Goal: Transaction & Acquisition: Purchase product/service

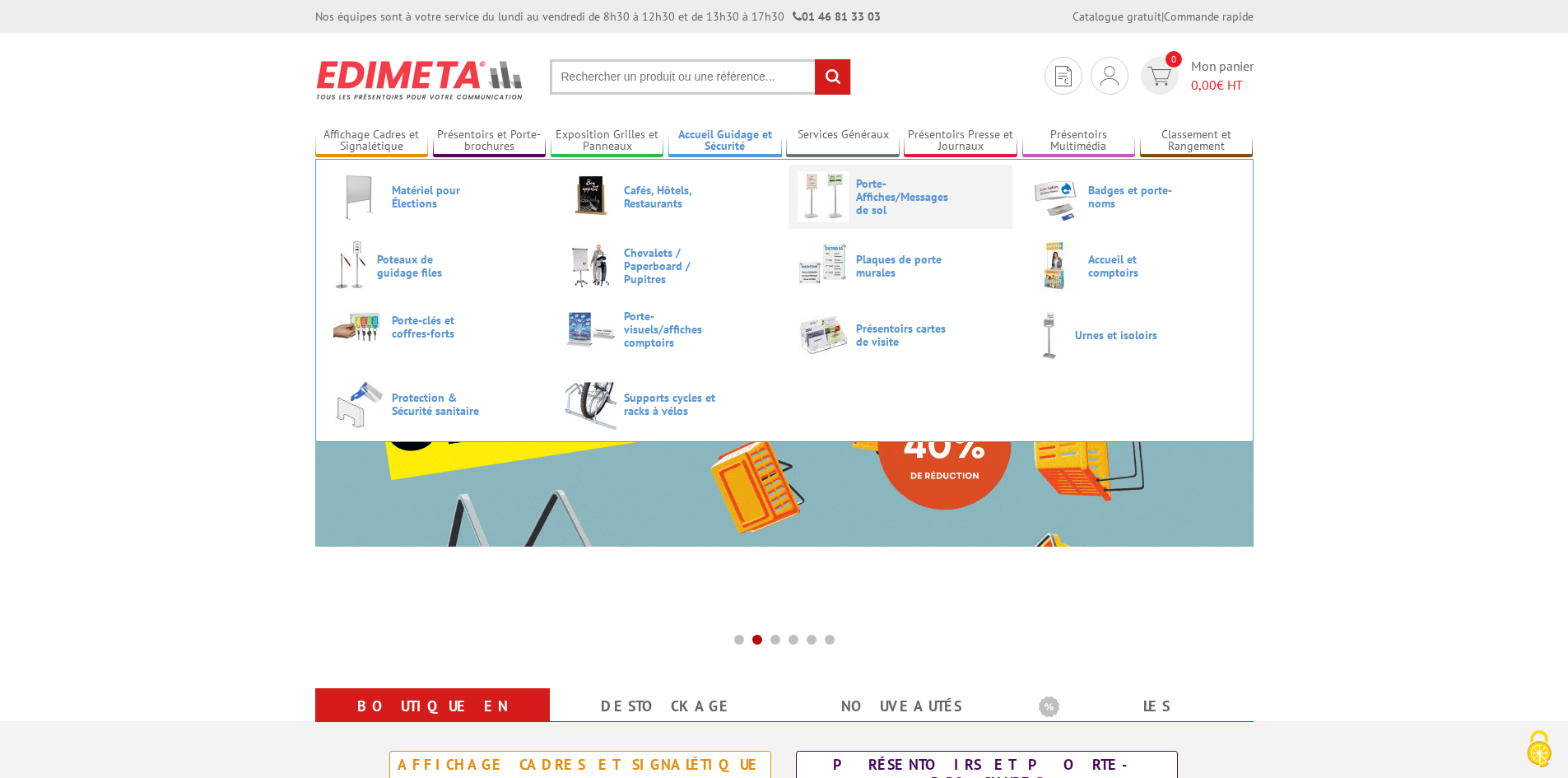
click at [900, 193] on span "Porte-Affiches/Messages de sol" at bounding box center [905, 197] width 98 height 40
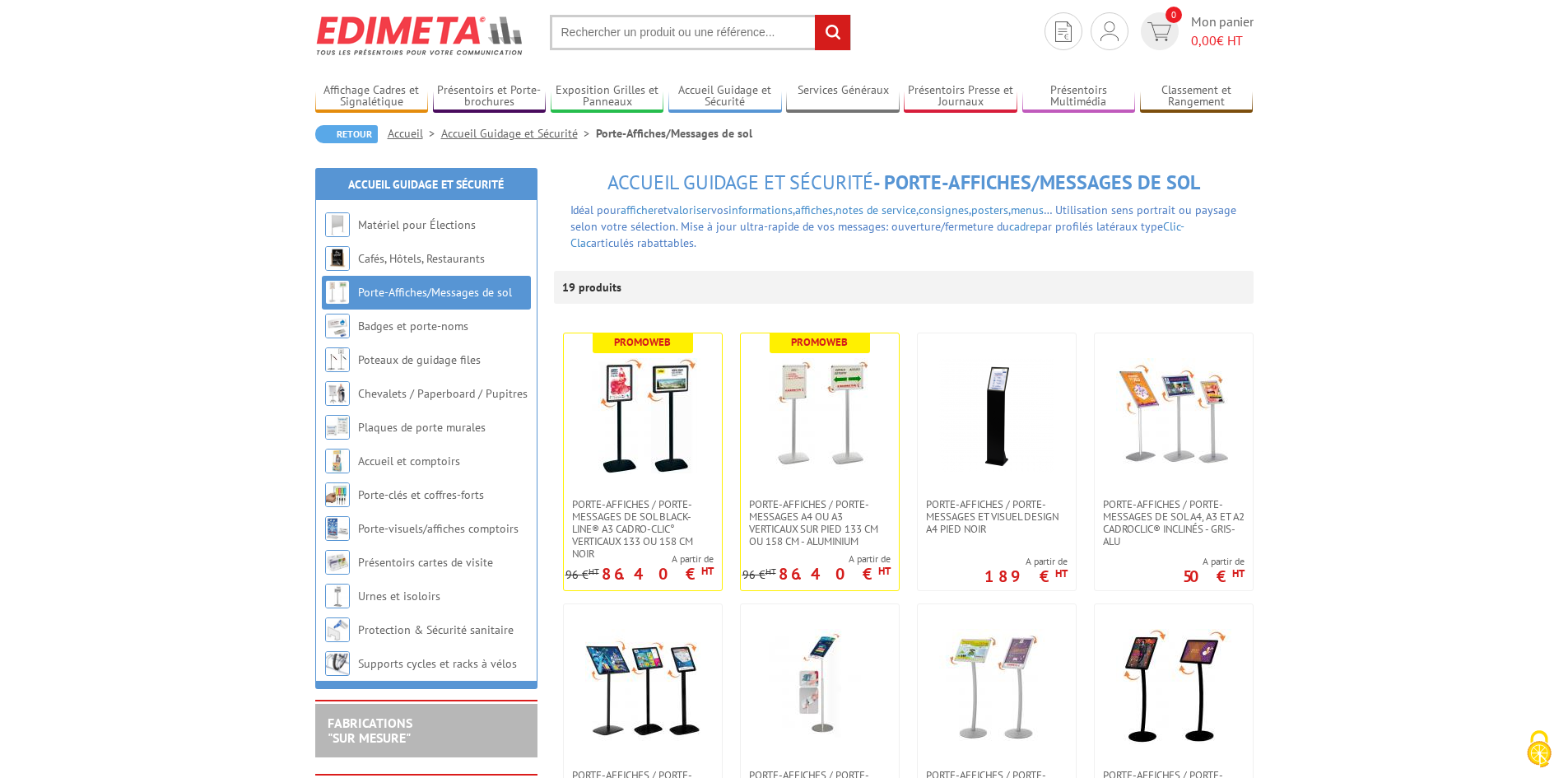
scroll to position [82, 0]
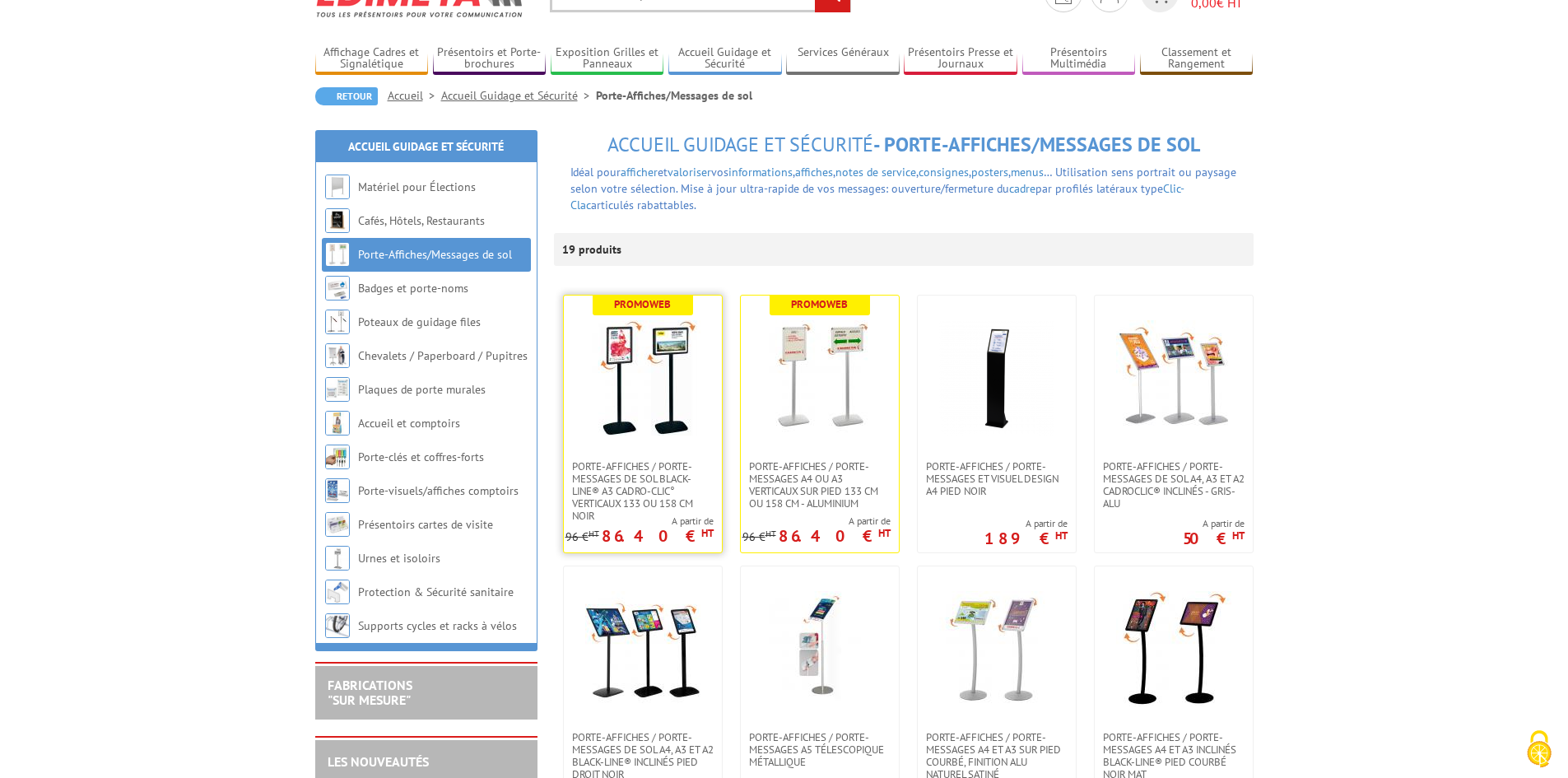
click at [622, 380] on img at bounding box center [643, 378] width 115 height 115
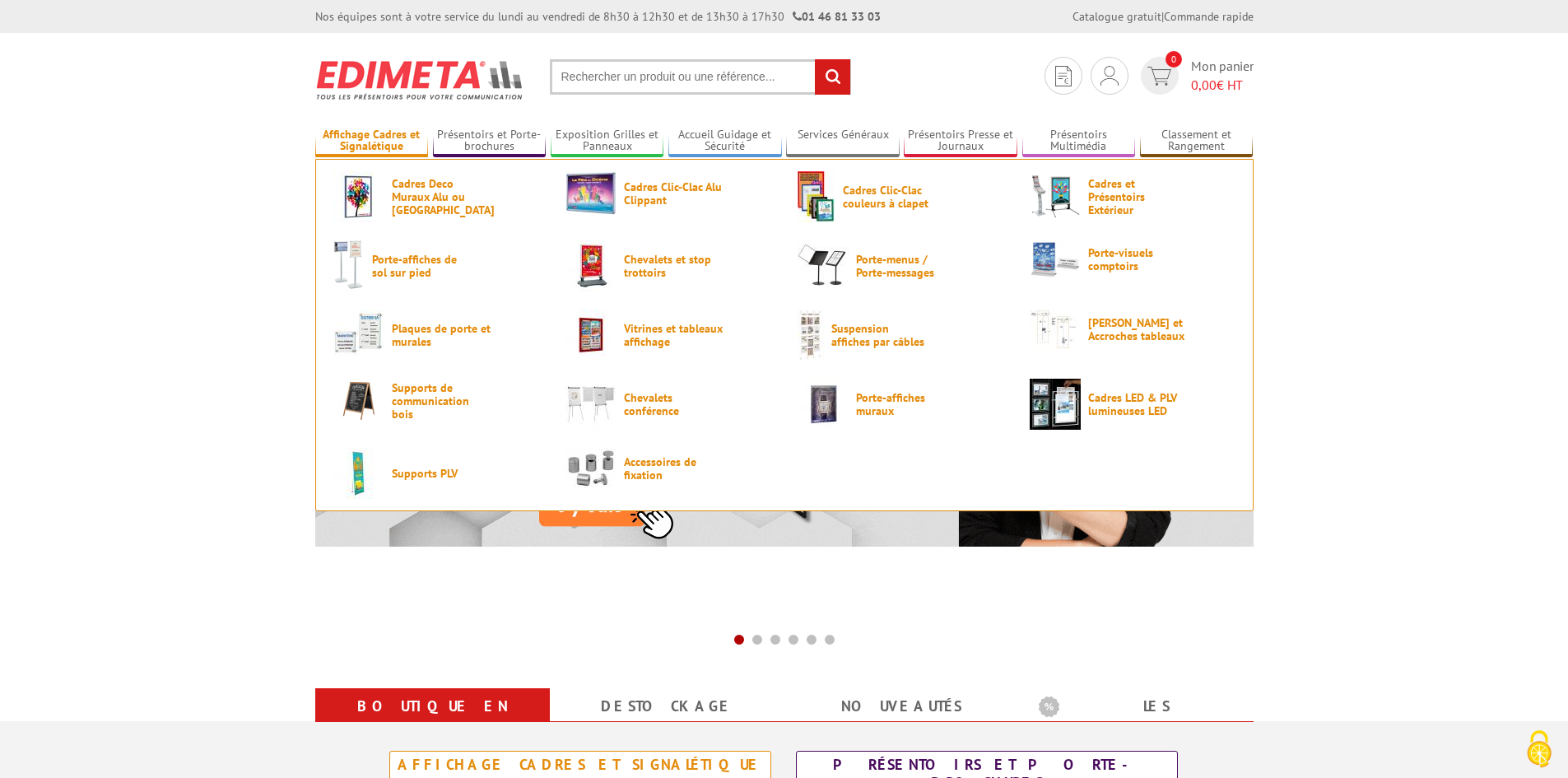
click at [383, 140] on link "Affichage Cadres et Signalétique" at bounding box center [372, 141] width 114 height 27
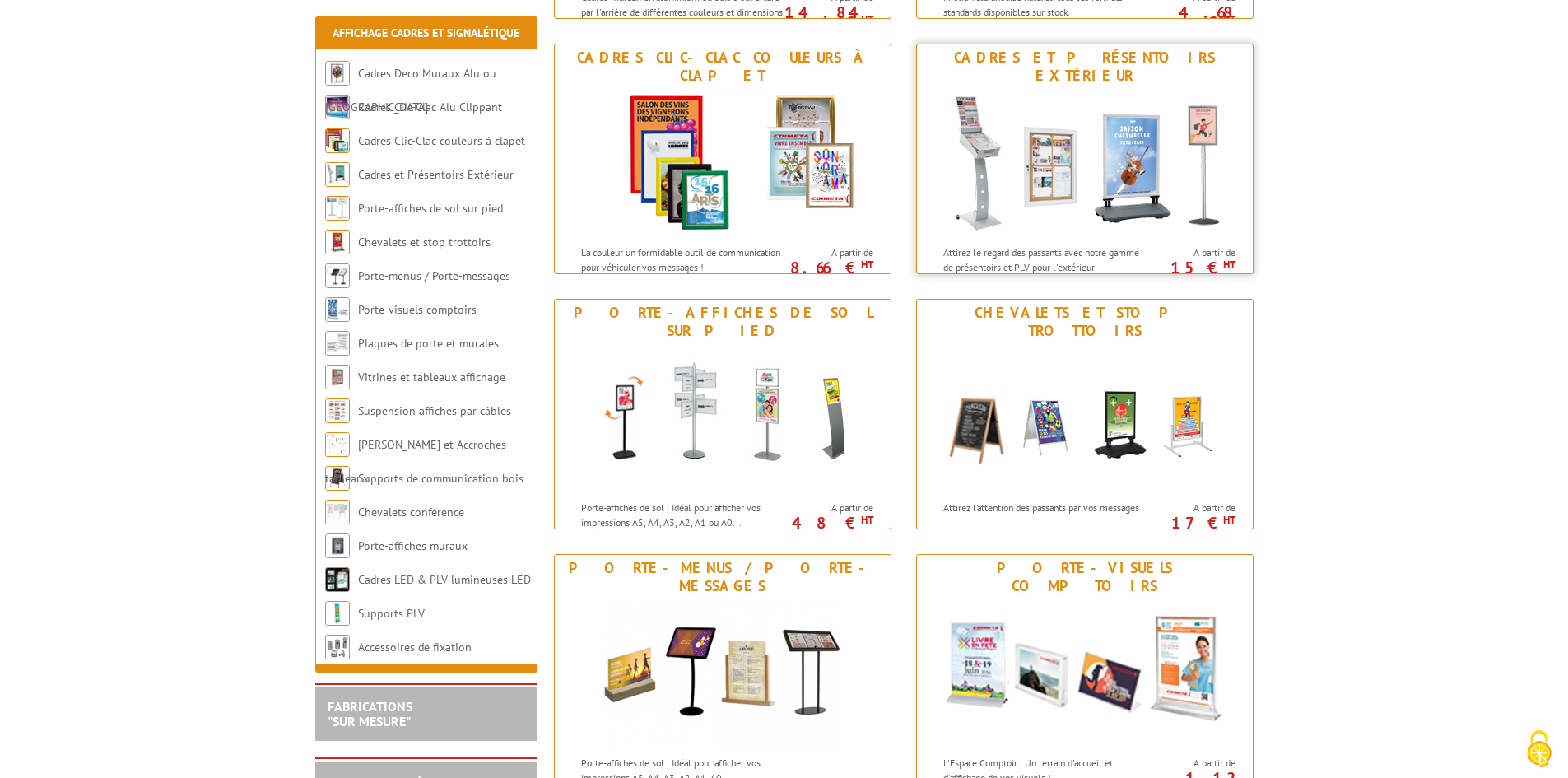
scroll to position [576, 0]
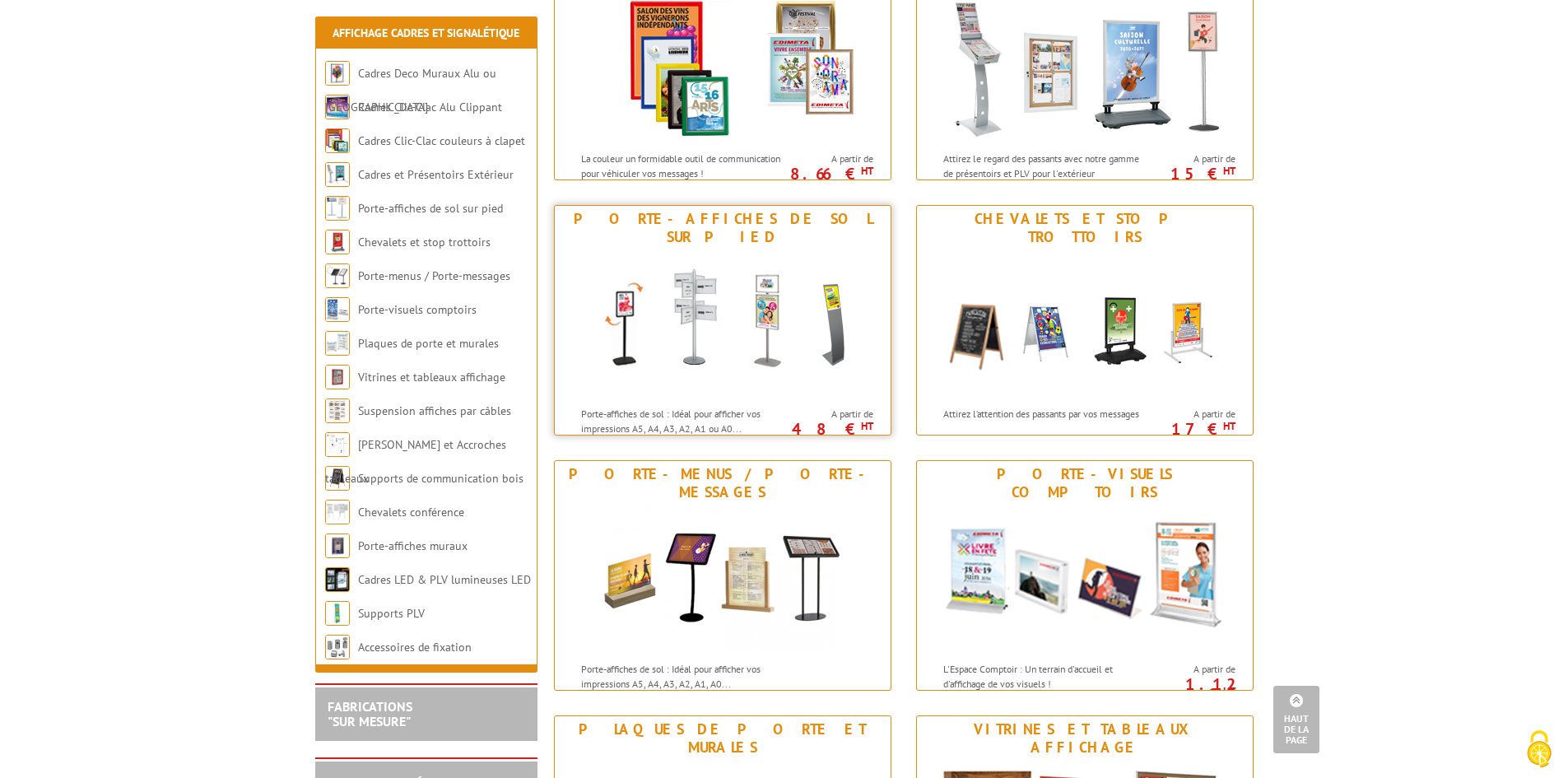
click at [768, 220] on div "Porte-affiches de sol sur pied" at bounding box center [722, 228] width 327 height 36
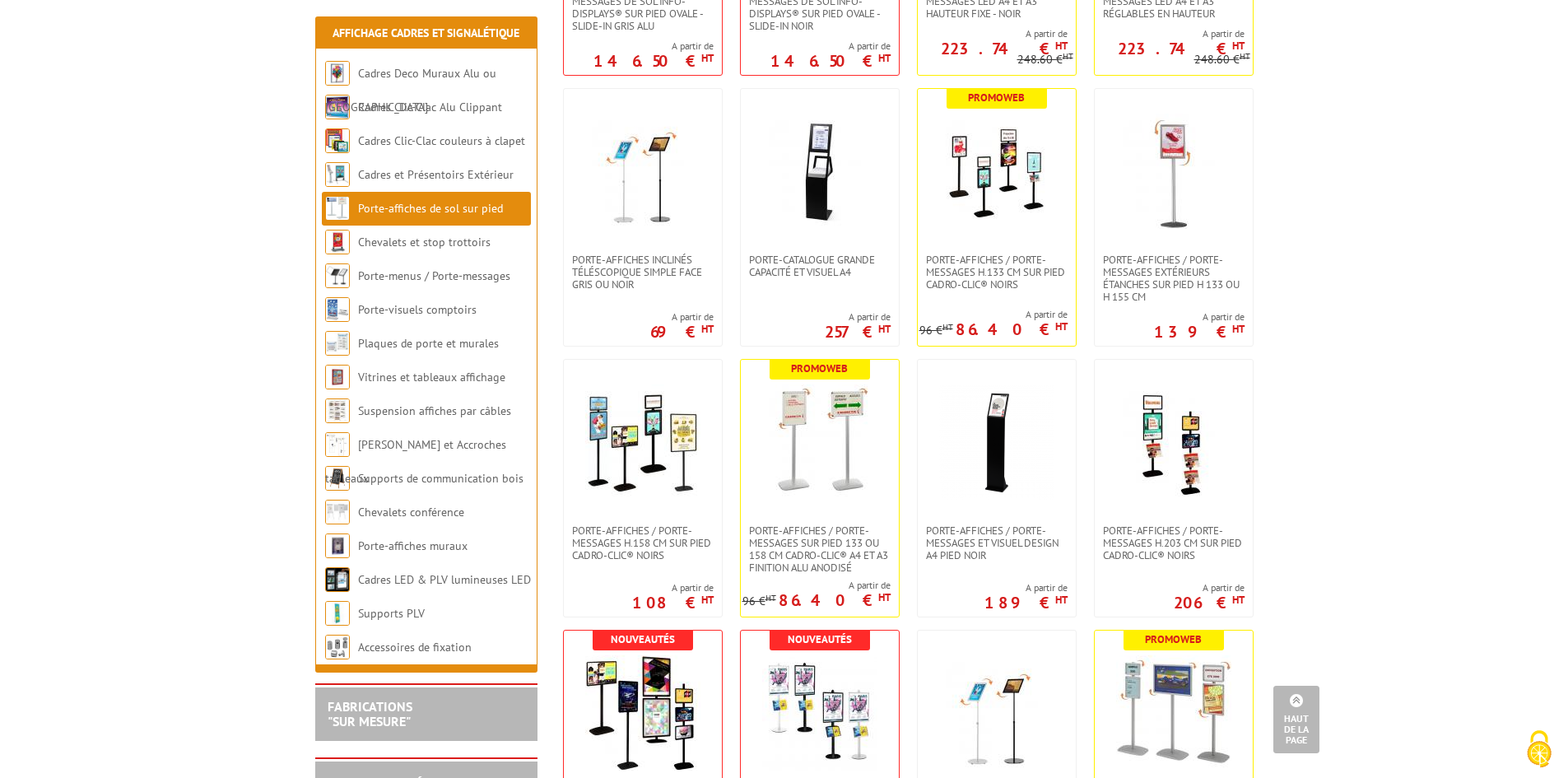
scroll to position [906, 0]
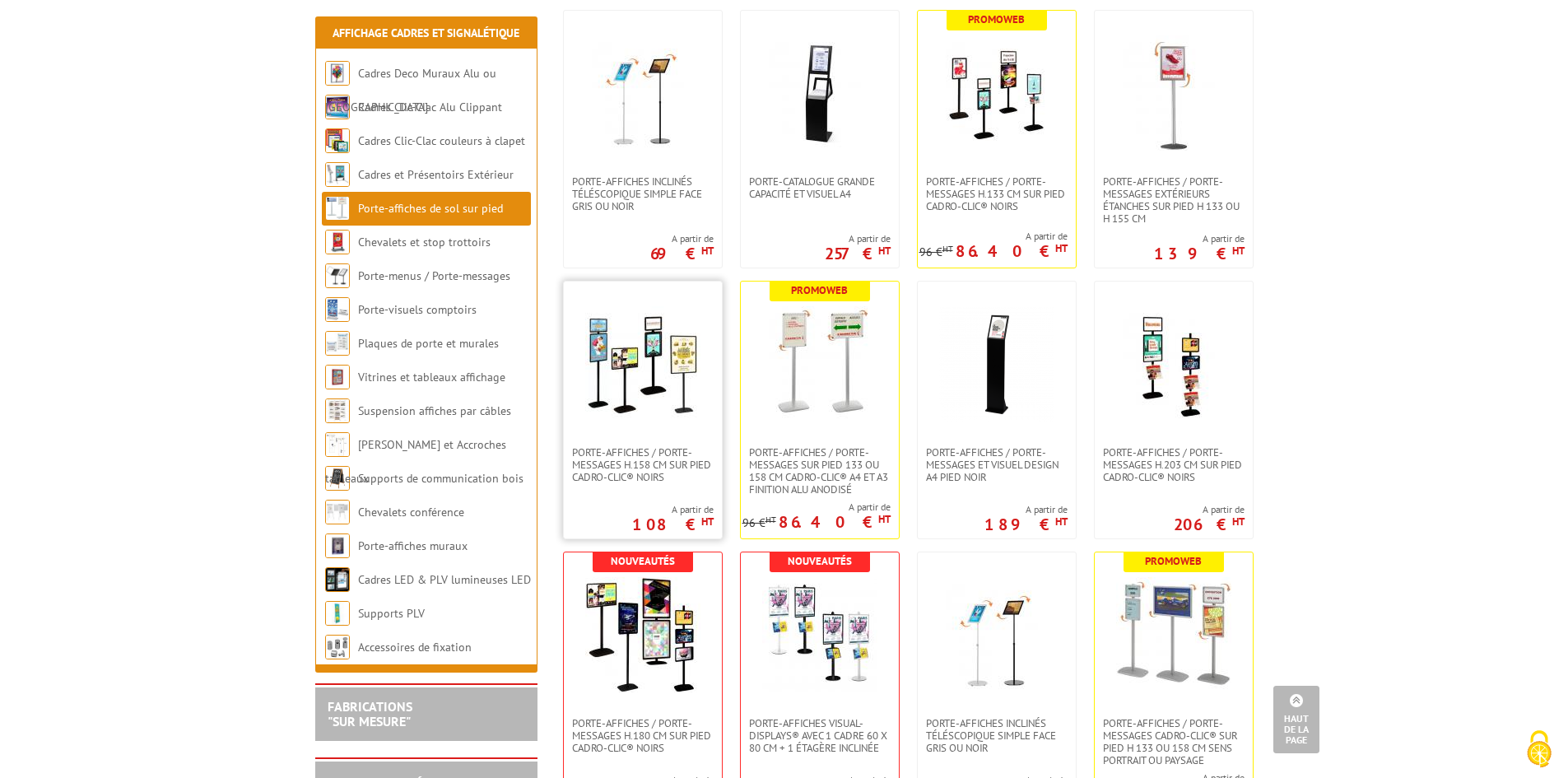
click at [678, 362] on img at bounding box center [643, 364] width 115 height 115
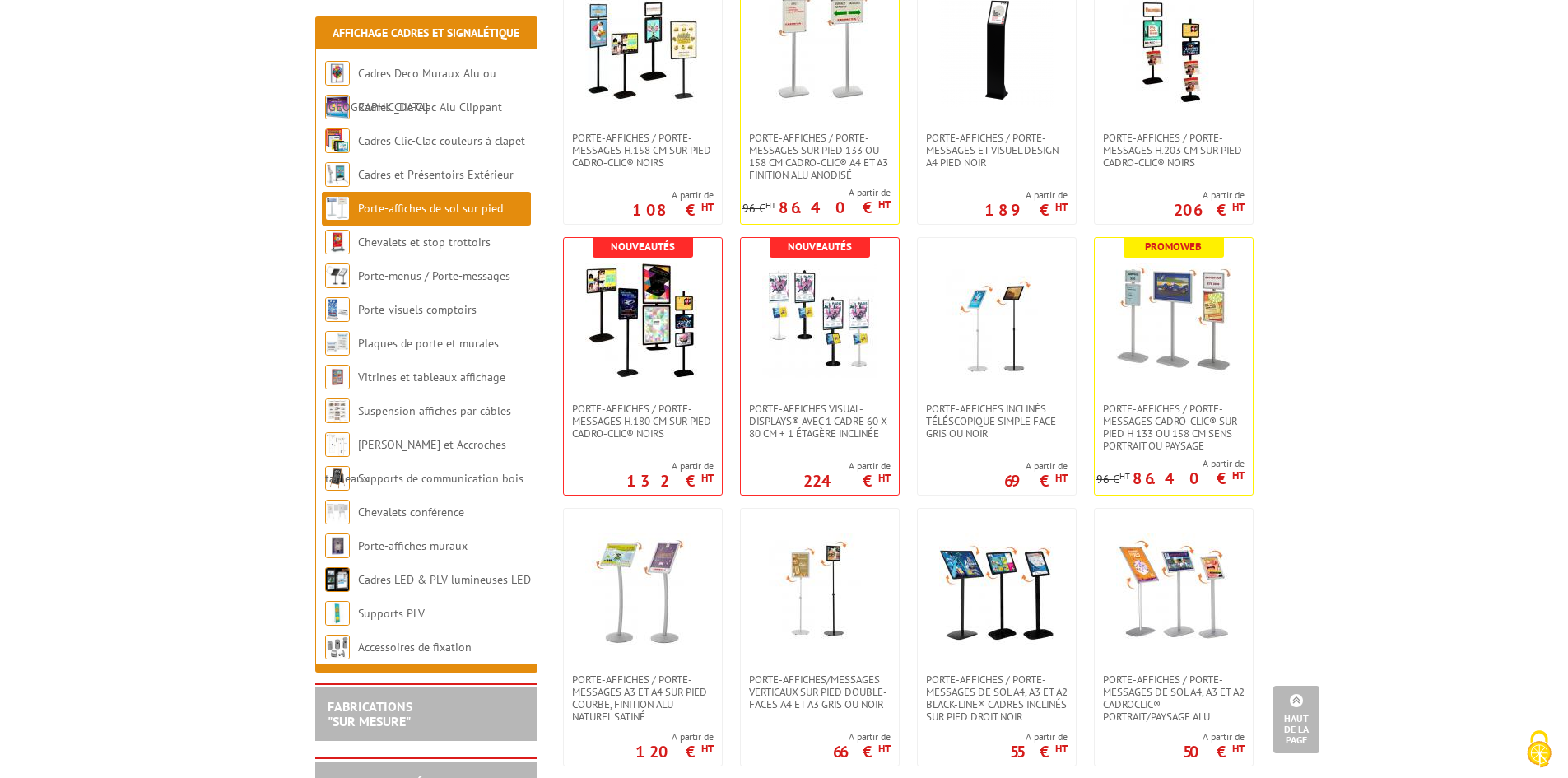
scroll to position [1285, 0]
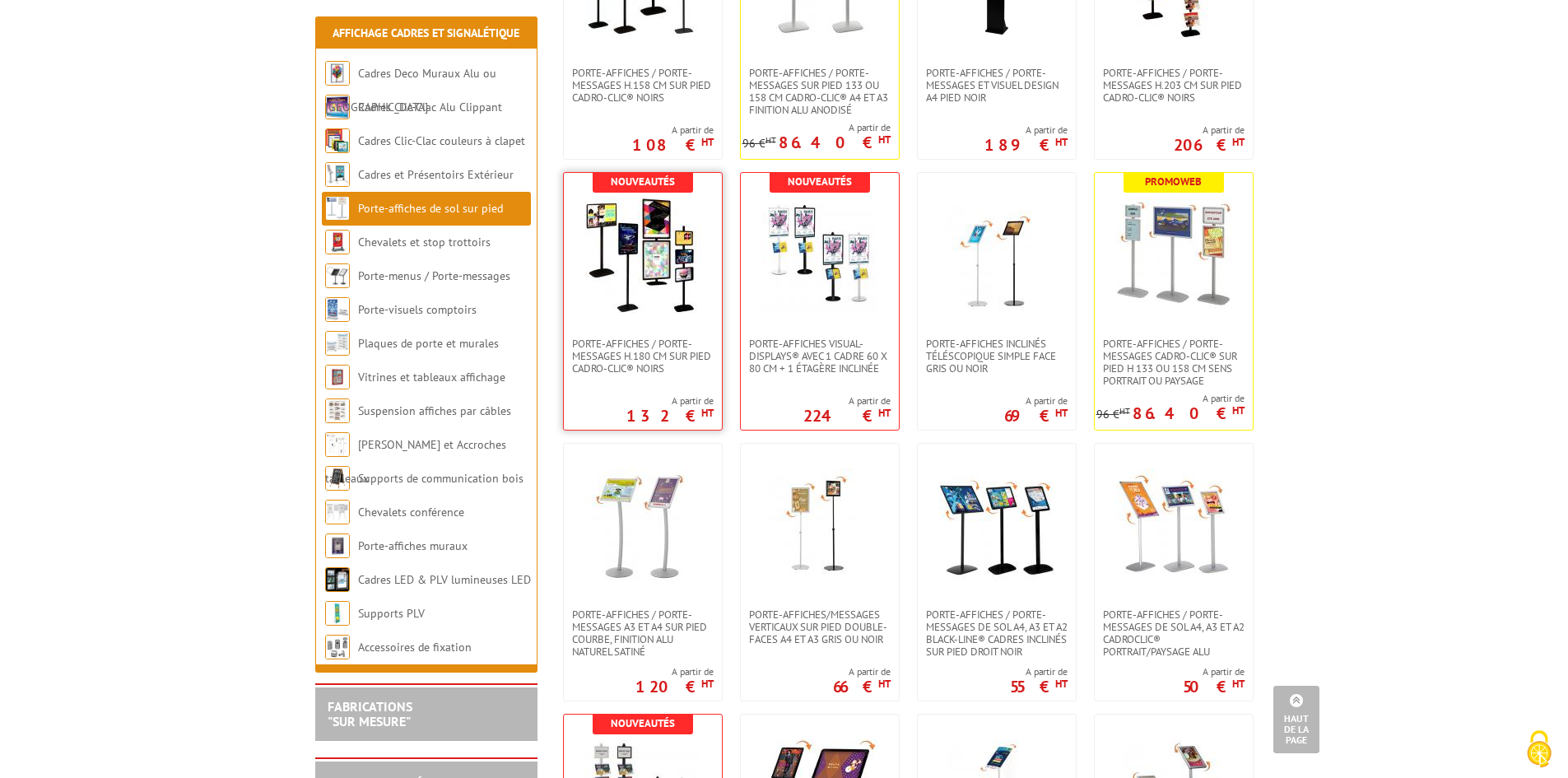
click at [643, 301] on img at bounding box center [643, 256] width 115 height 115
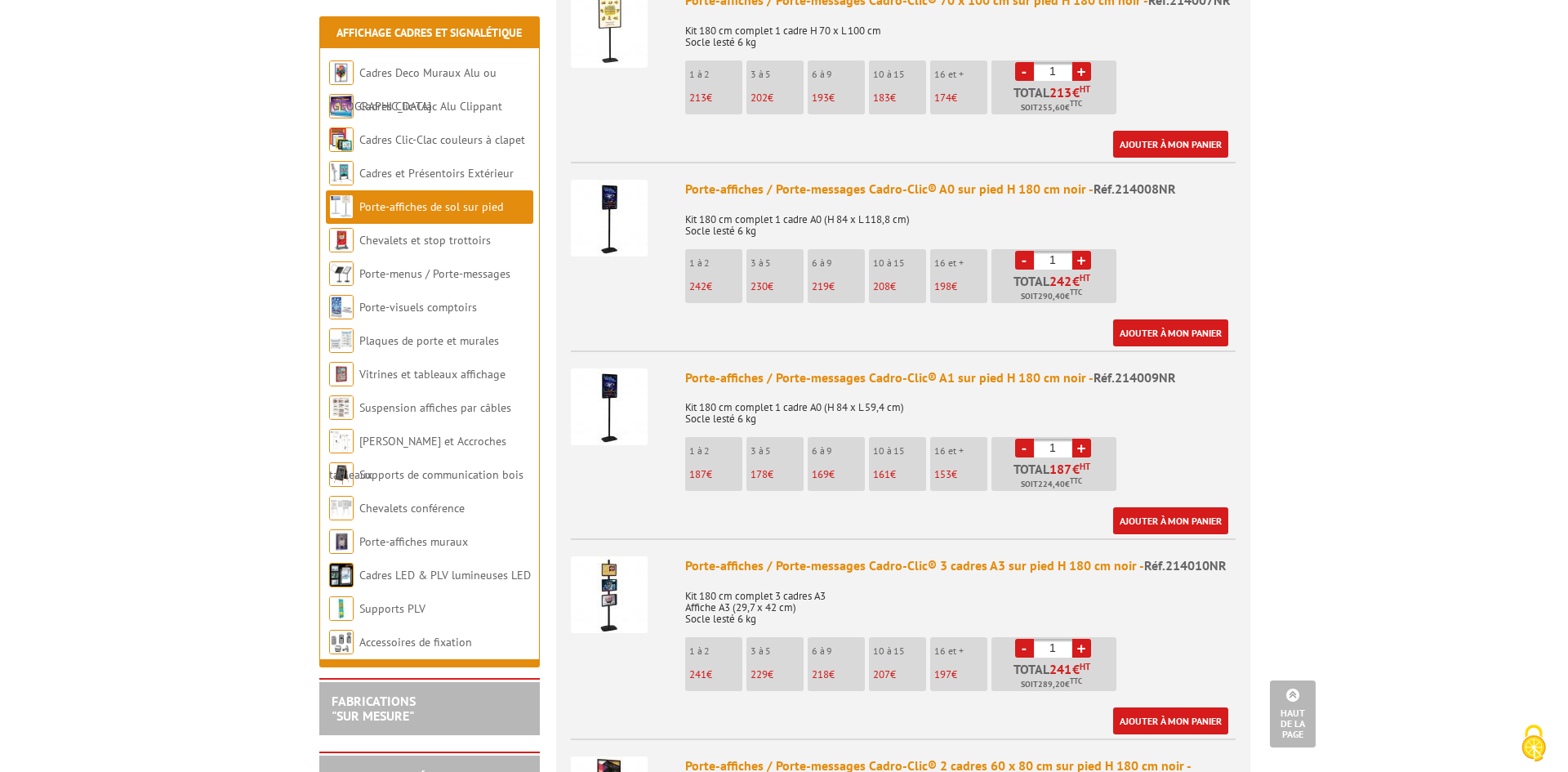
scroll to position [899, 0]
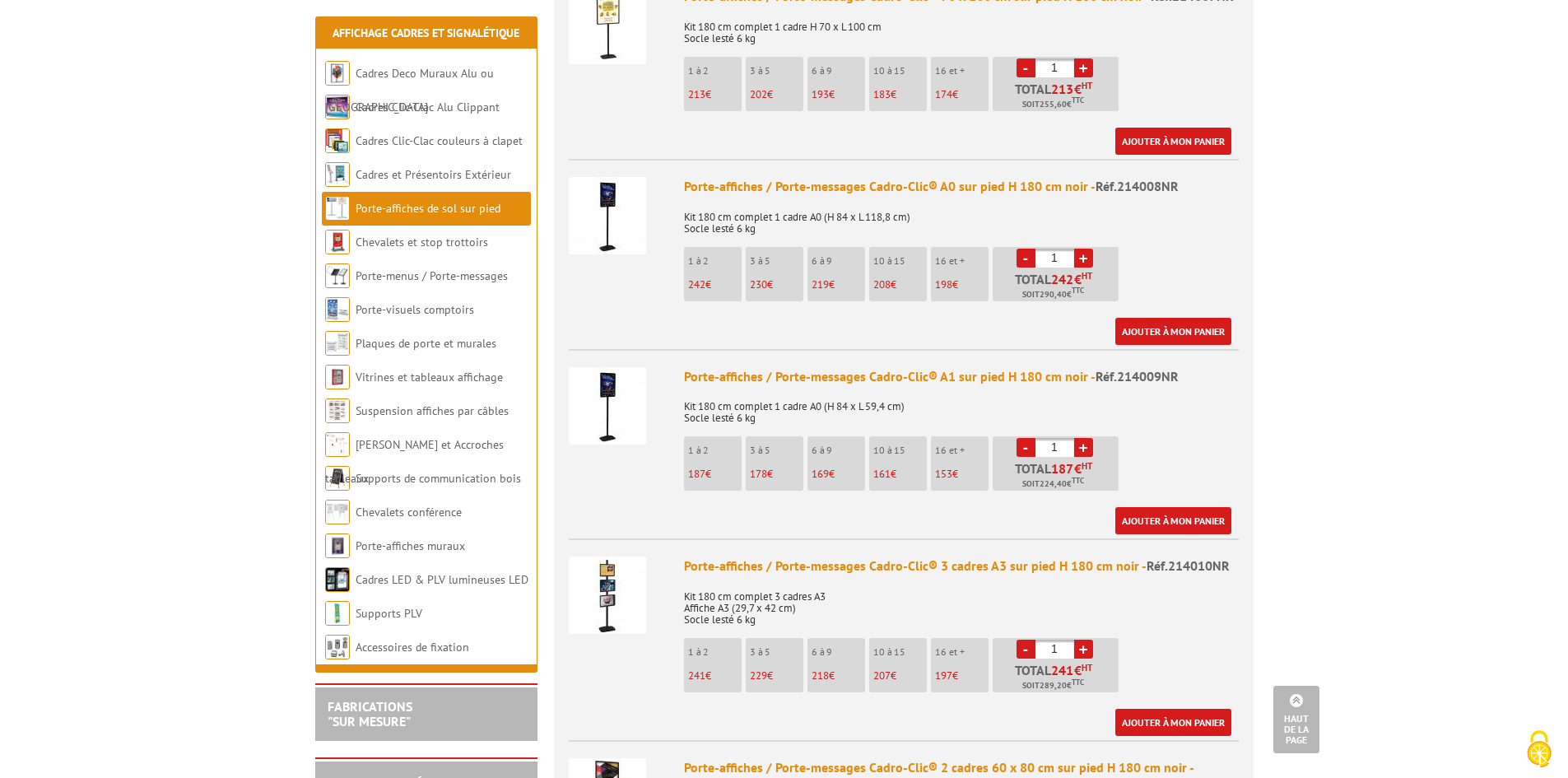
click at [628, 388] on img at bounding box center [608, 406] width 78 height 78
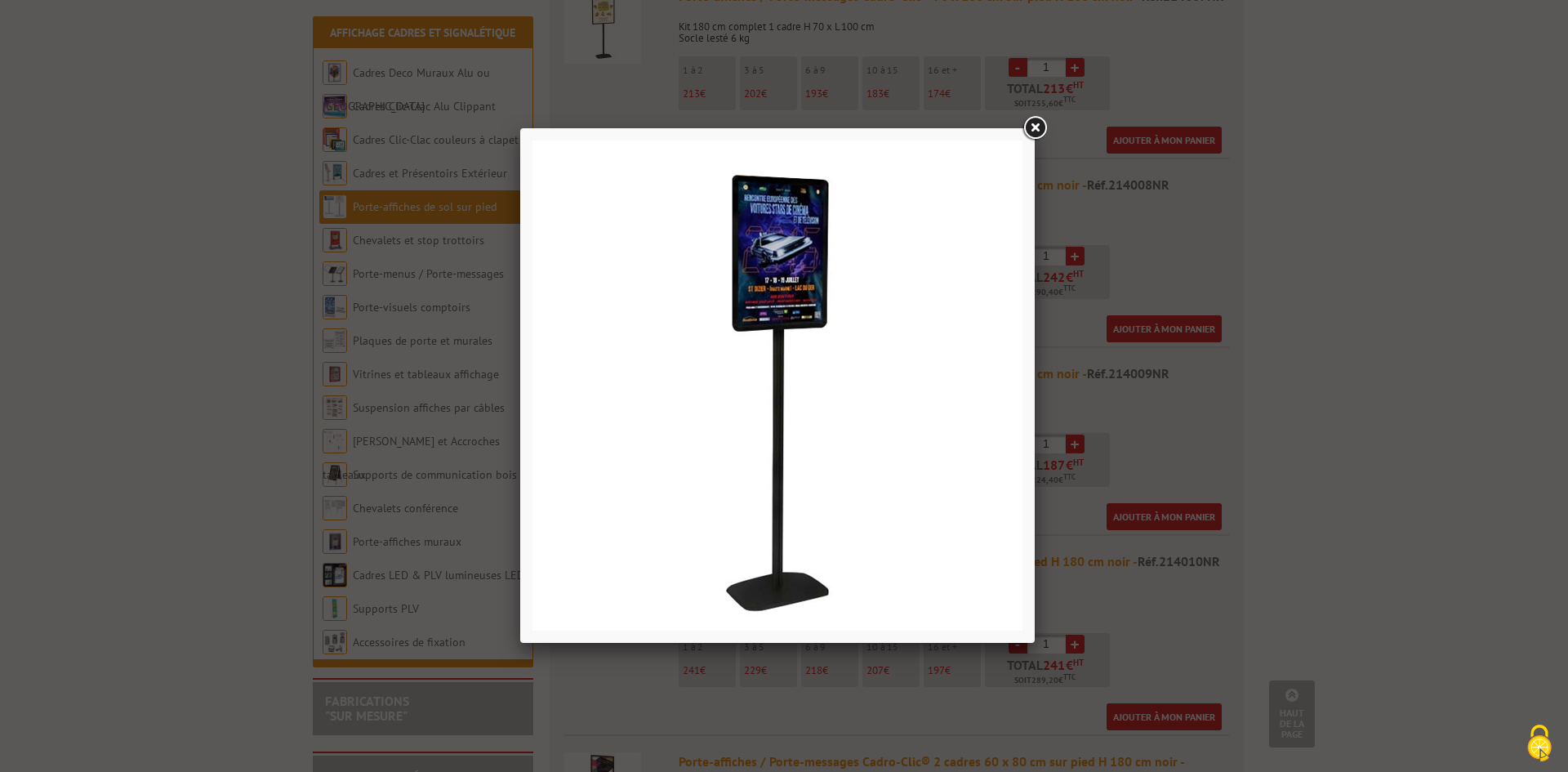
click at [1024, 125] on link at bounding box center [1034, 128] width 29 height 29
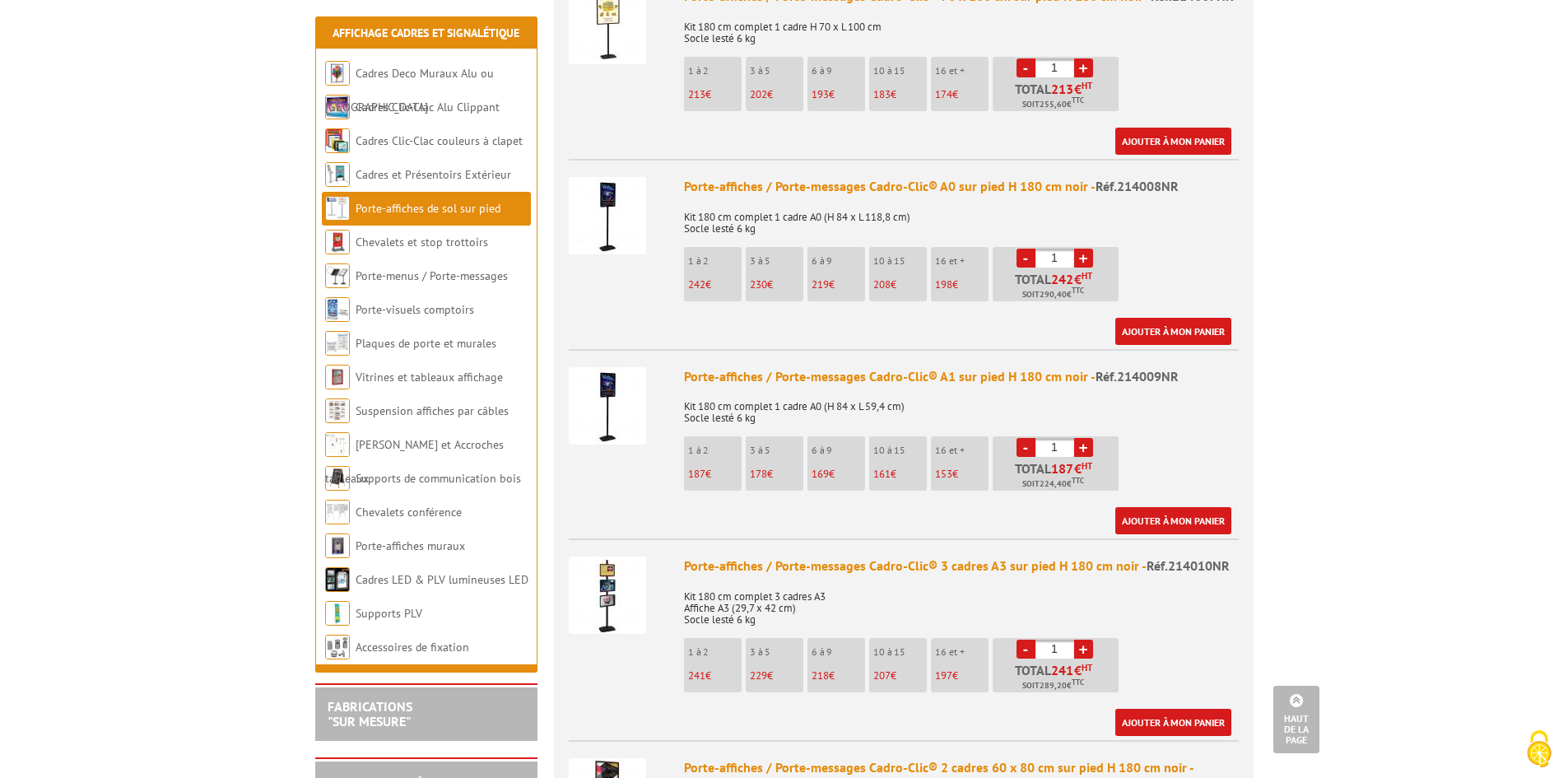
click at [1084, 438] on link "+" at bounding box center [1084, 448] width 19 height 19
click at [1084, 438] on link "+" at bounding box center [1084, 448] width 19 height 19
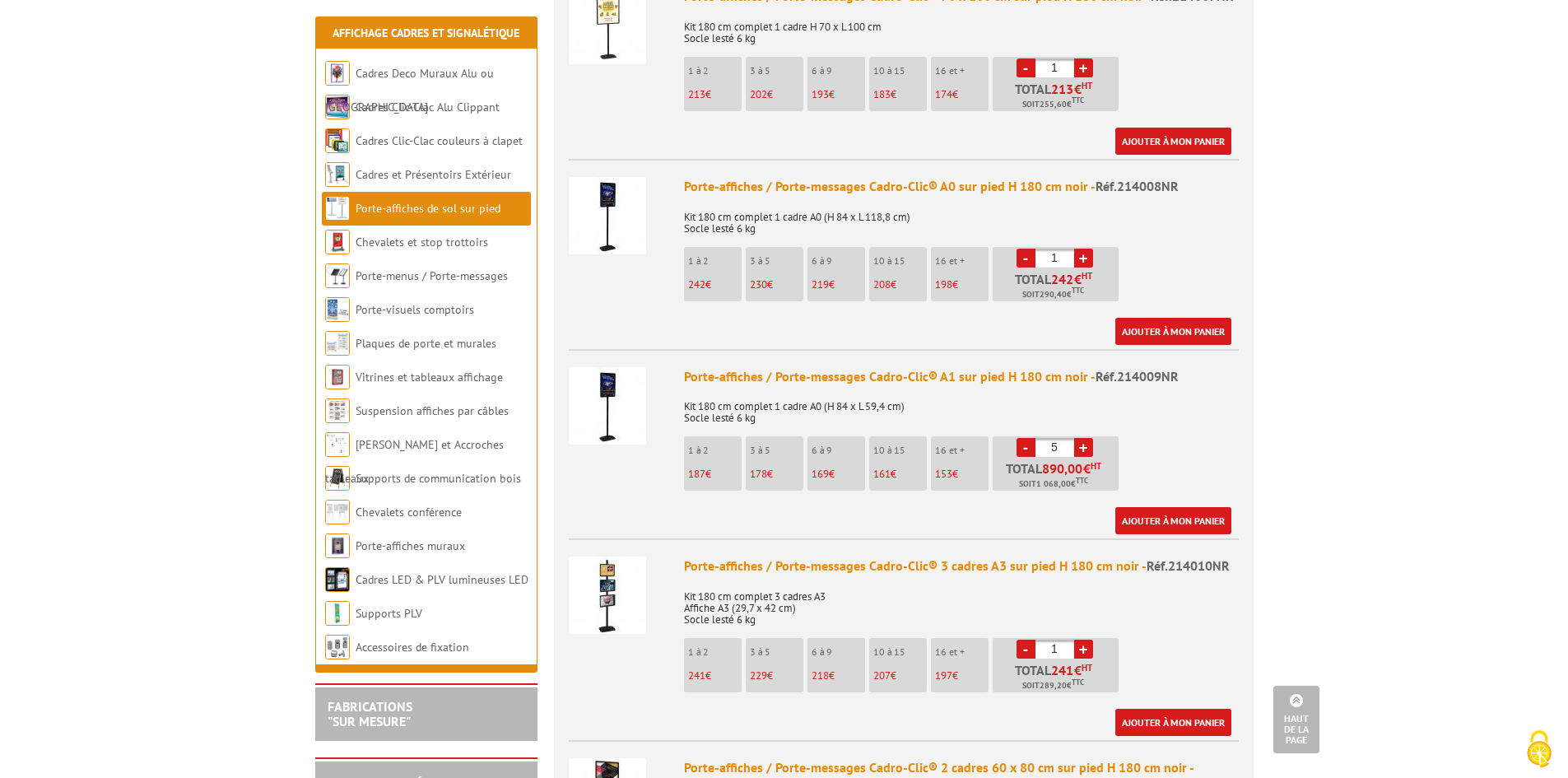
type input "6"
click at [1170, 507] on link "Ajouter à mon panier" at bounding box center [1172, 521] width 116 height 27
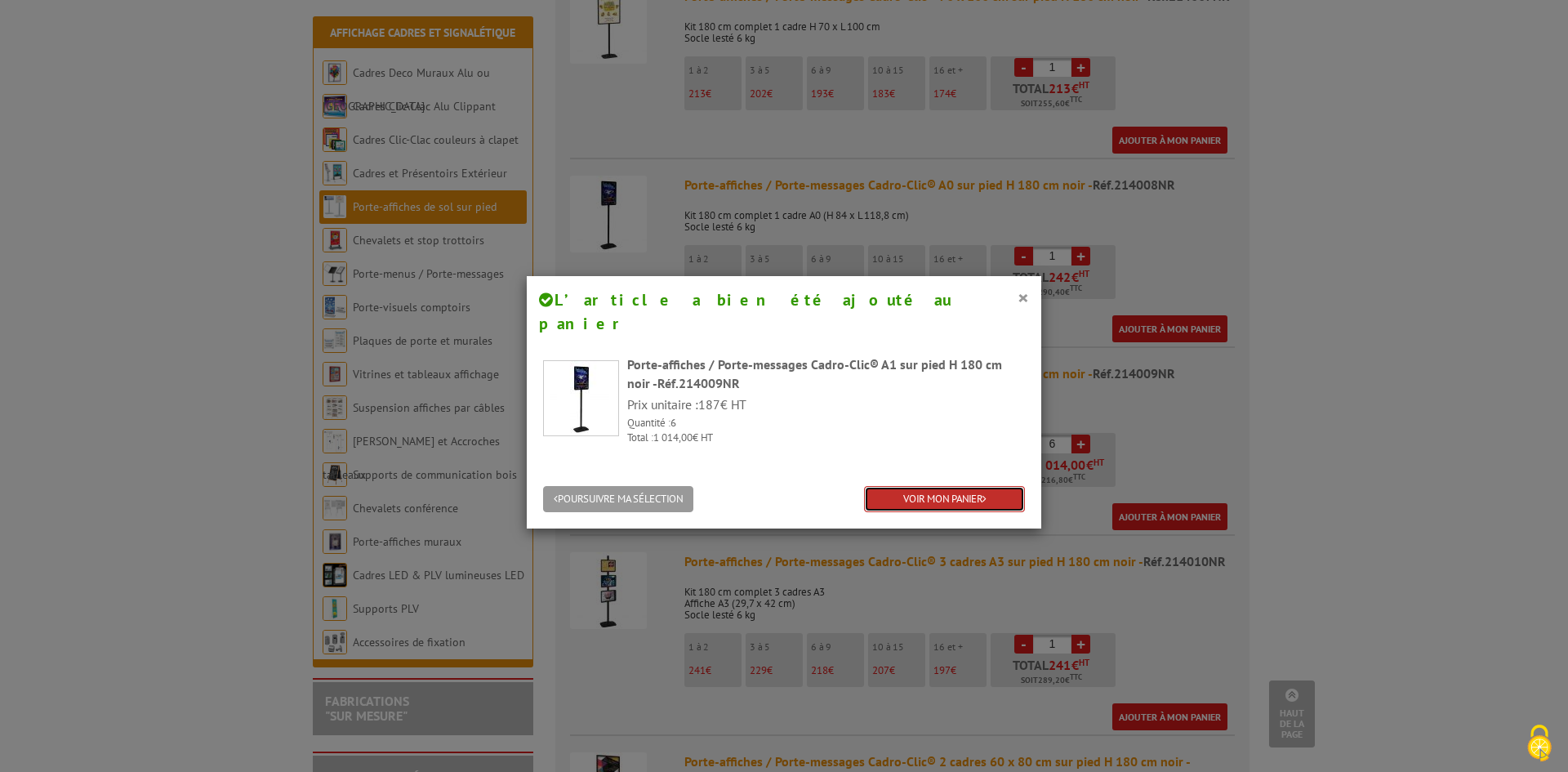
click at [954, 486] on link "VOIR MON PANIER" at bounding box center [944, 499] width 161 height 27
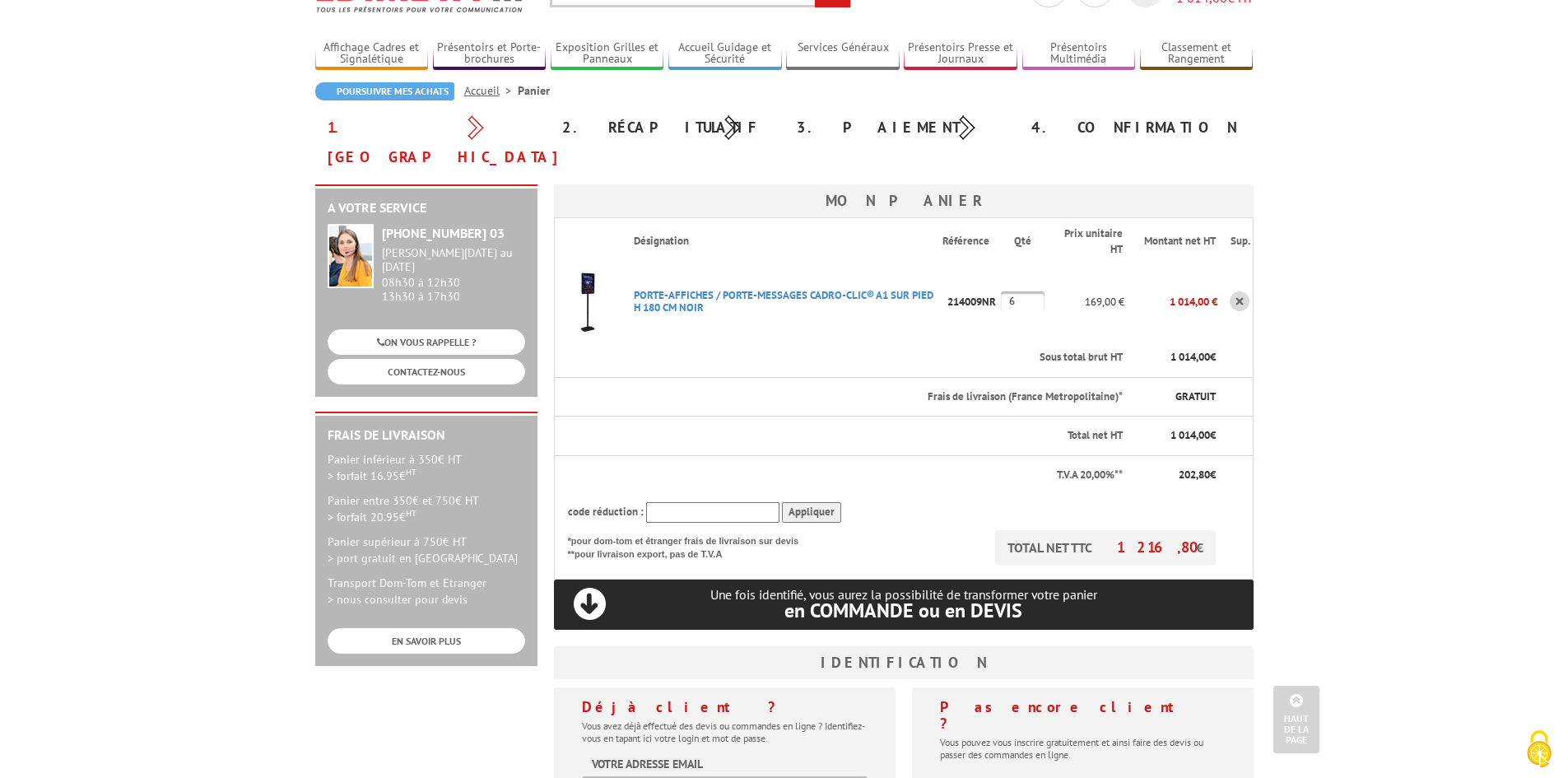
scroll to position [82, 0]
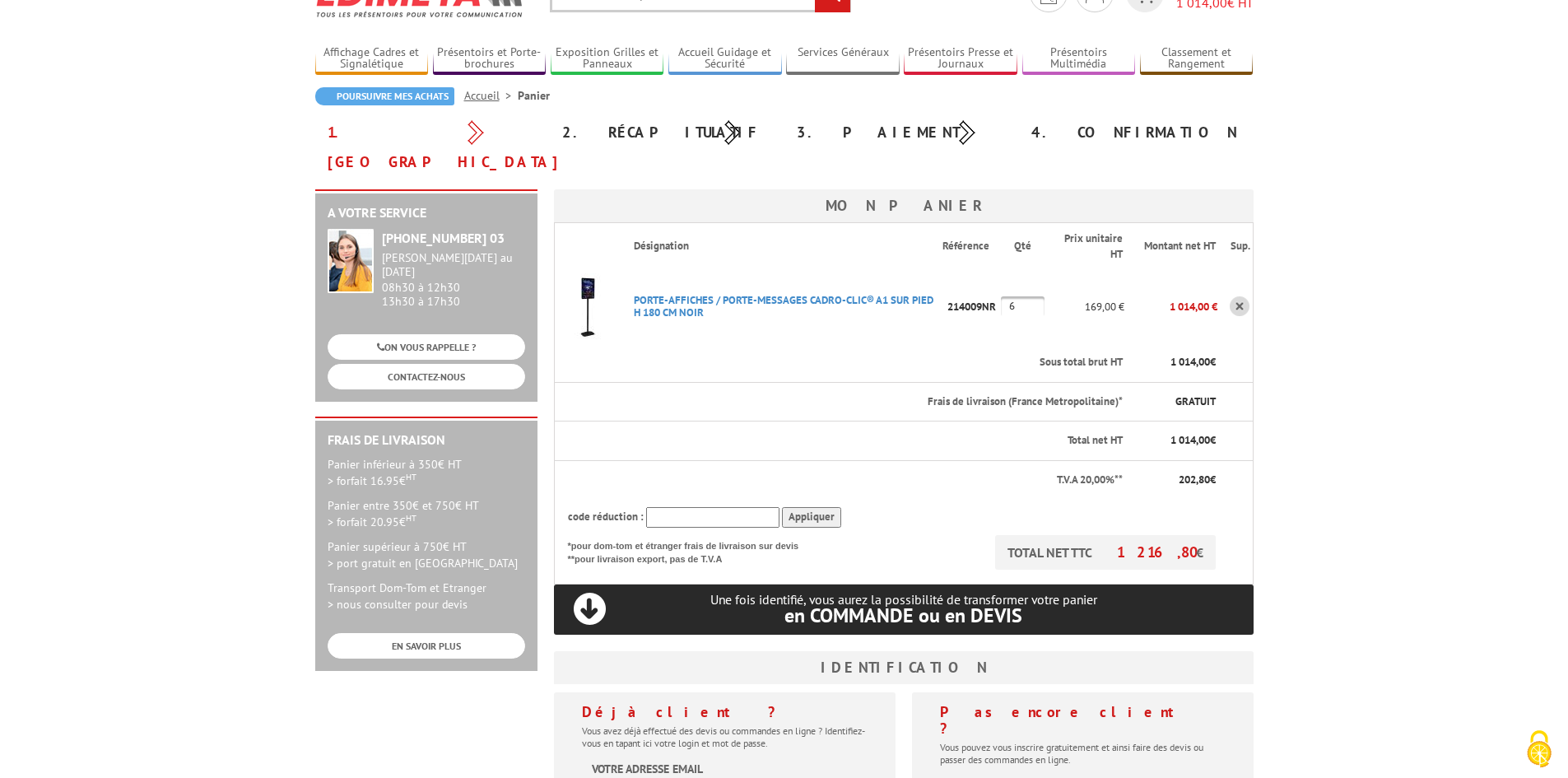
click at [1359, 471] on body "Nos équipes sont à votre service du lundi au vendredi de 8h30 à 12h30 et de 13h…" at bounding box center [784, 624] width 1568 height 1413
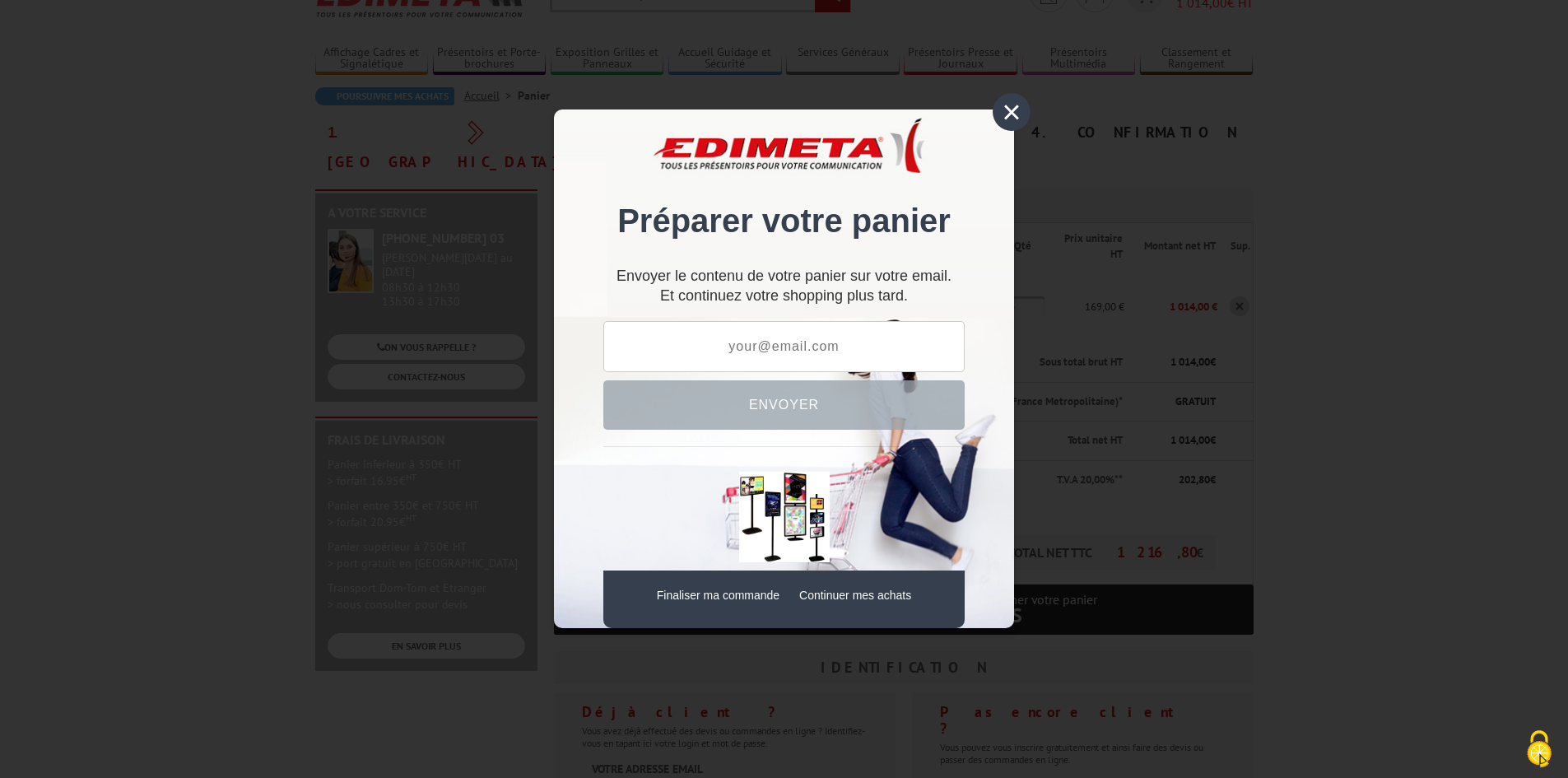
click at [995, 115] on div "×" at bounding box center [1012, 112] width 38 height 38
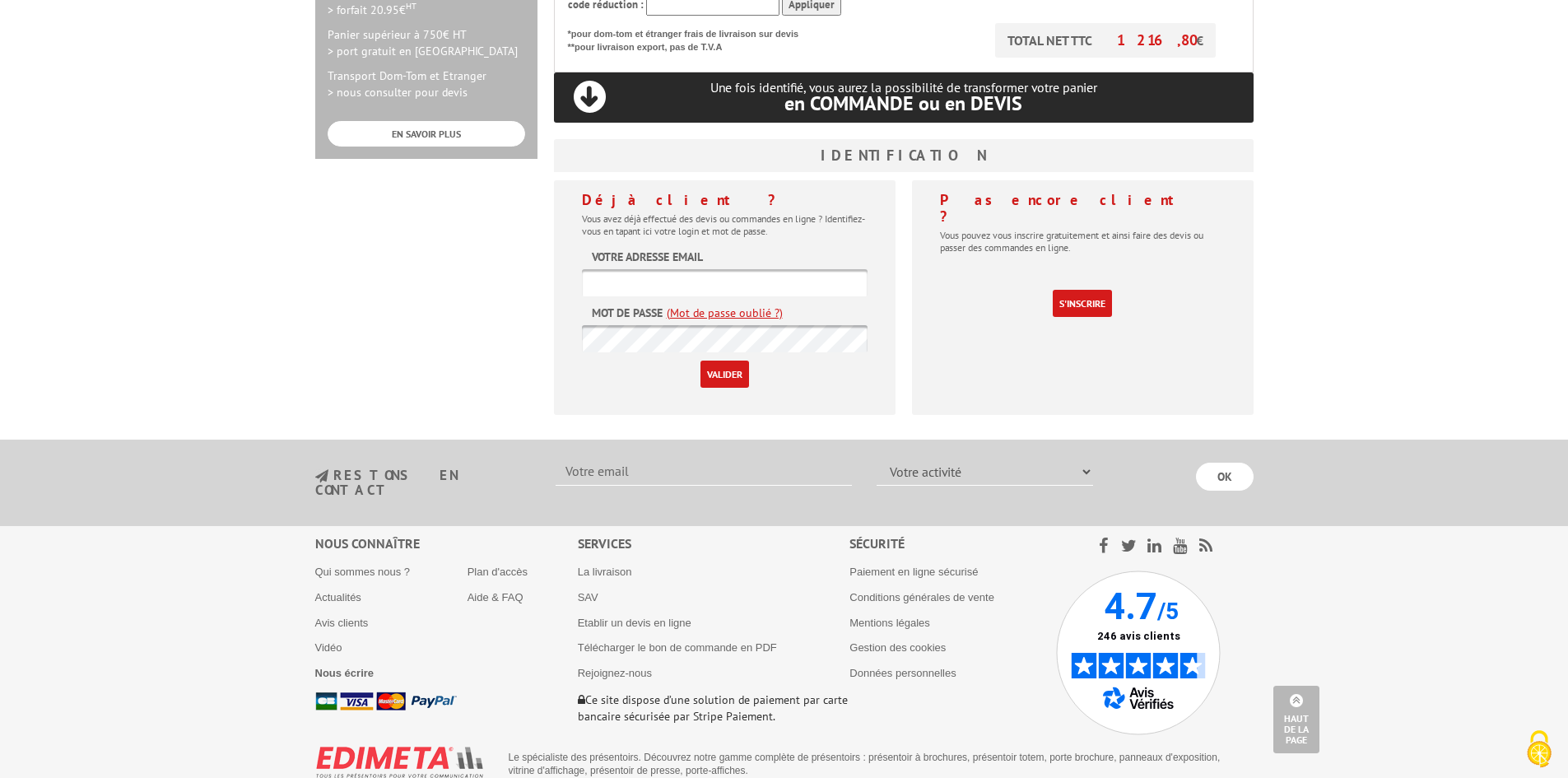
scroll to position [0, 0]
